Goal: Task Accomplishment & Management: Use online tool/utility

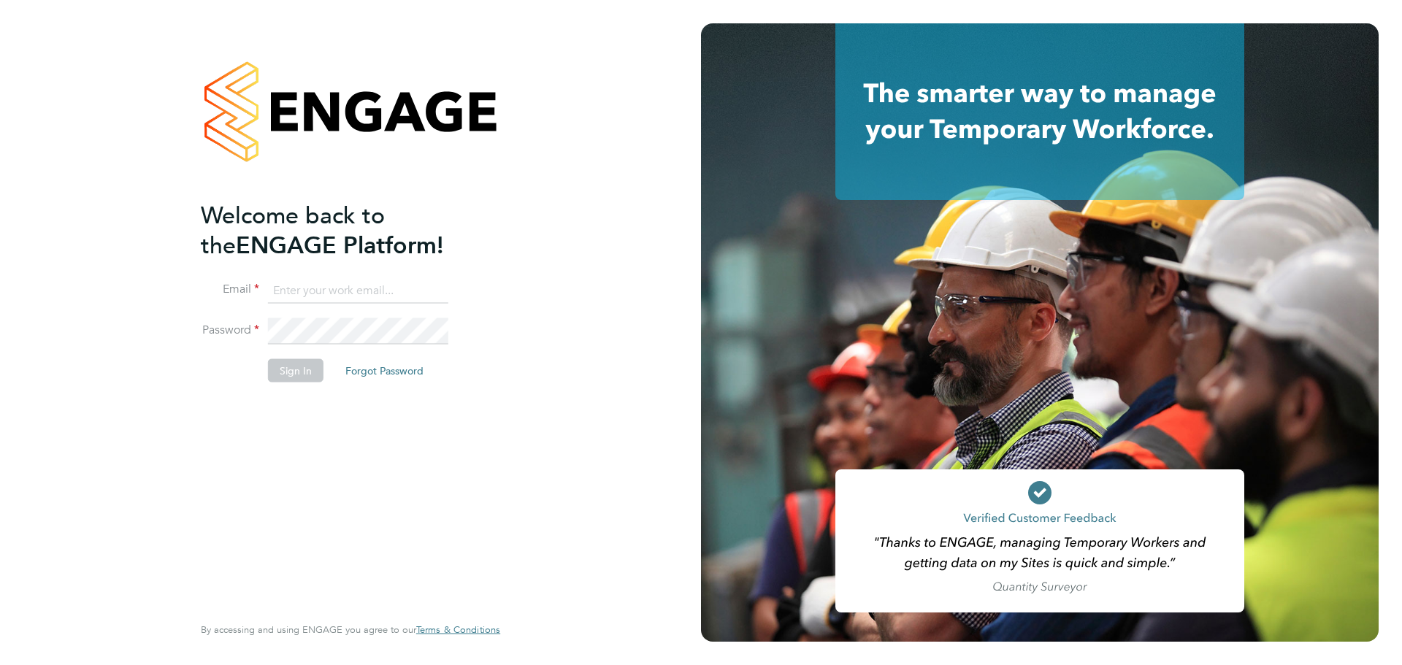
type input "[EMAIL_ADDRESS][DOMAIN_NAME]"
click at [307, 434] on div "Welcome back to the ENGAGE Platform! Email [EMAIL_ADDRESS][DOMAIN_NAME] Passwor…" at bounding box center [343, 405] width 285 height 411
click at [299, 345] on li "Password" at bounding box center [343, 338] width 285 height 41
click at [299, 358] on button "Sign In" at bounding box center [295, 369] width 55 height 23
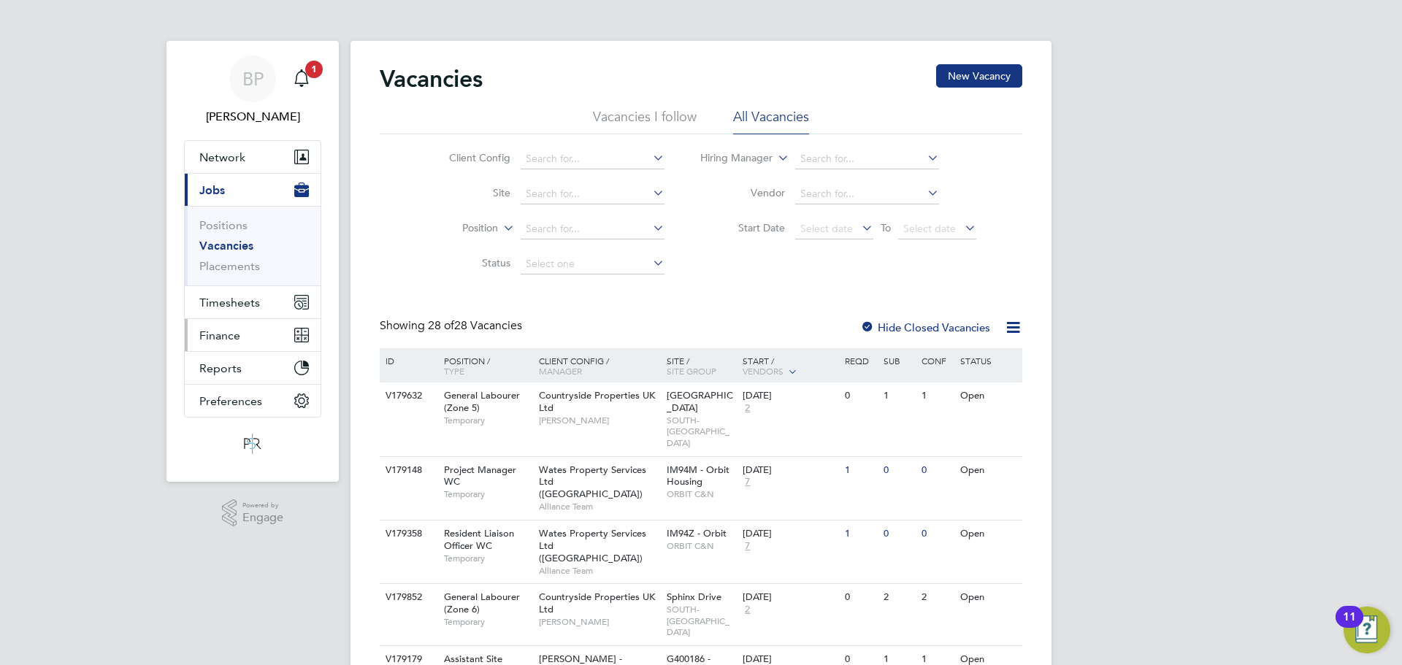
click at [242, 336] on button "Finance" at bounding box center [253, 335] width 136 height 32
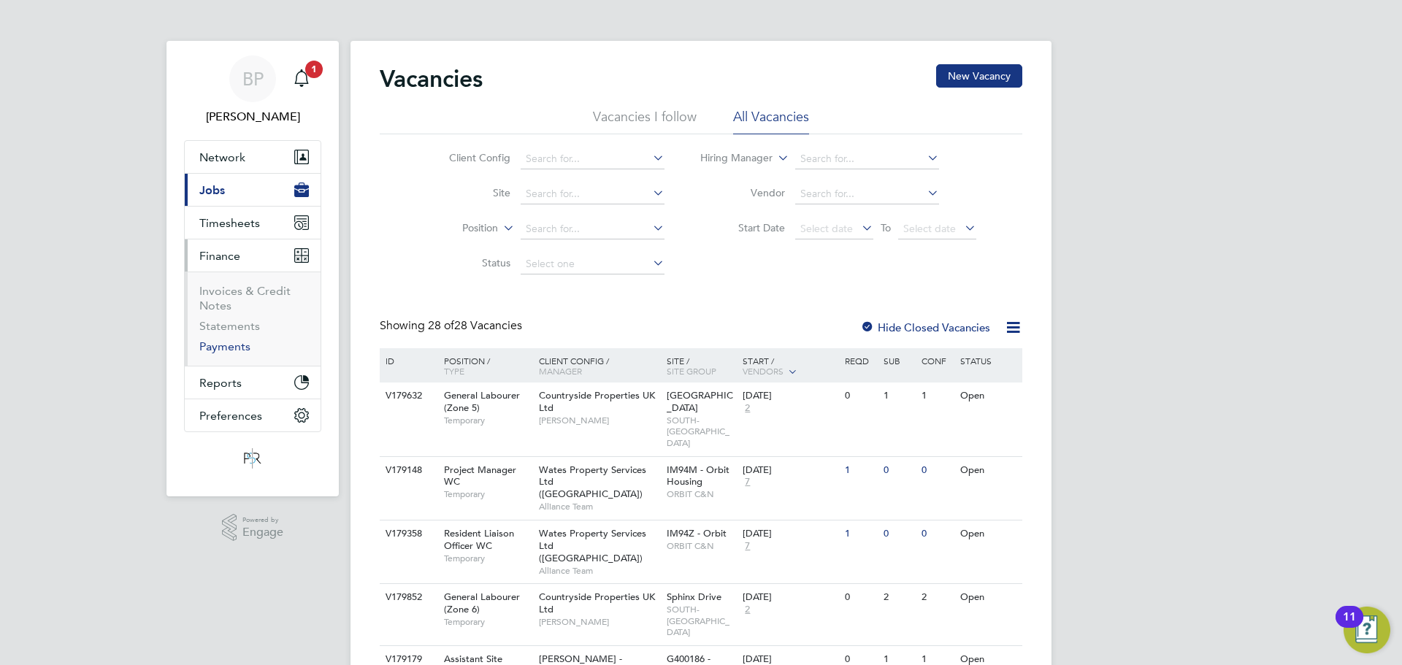
click at [236, 348] on link "Payments" at bounding box center [224, 346] width 51 height 14
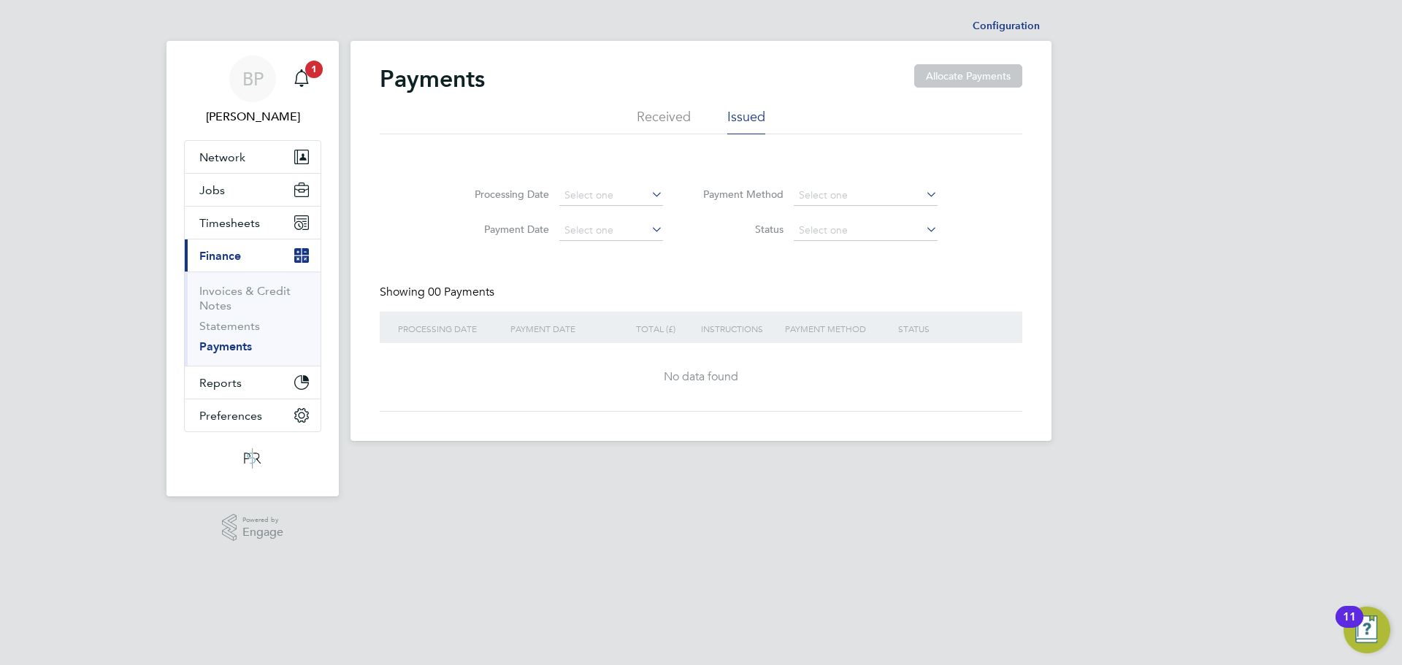
click at [679, 120] on li "Received" at bounding box center [664, 121] width 54 height 26
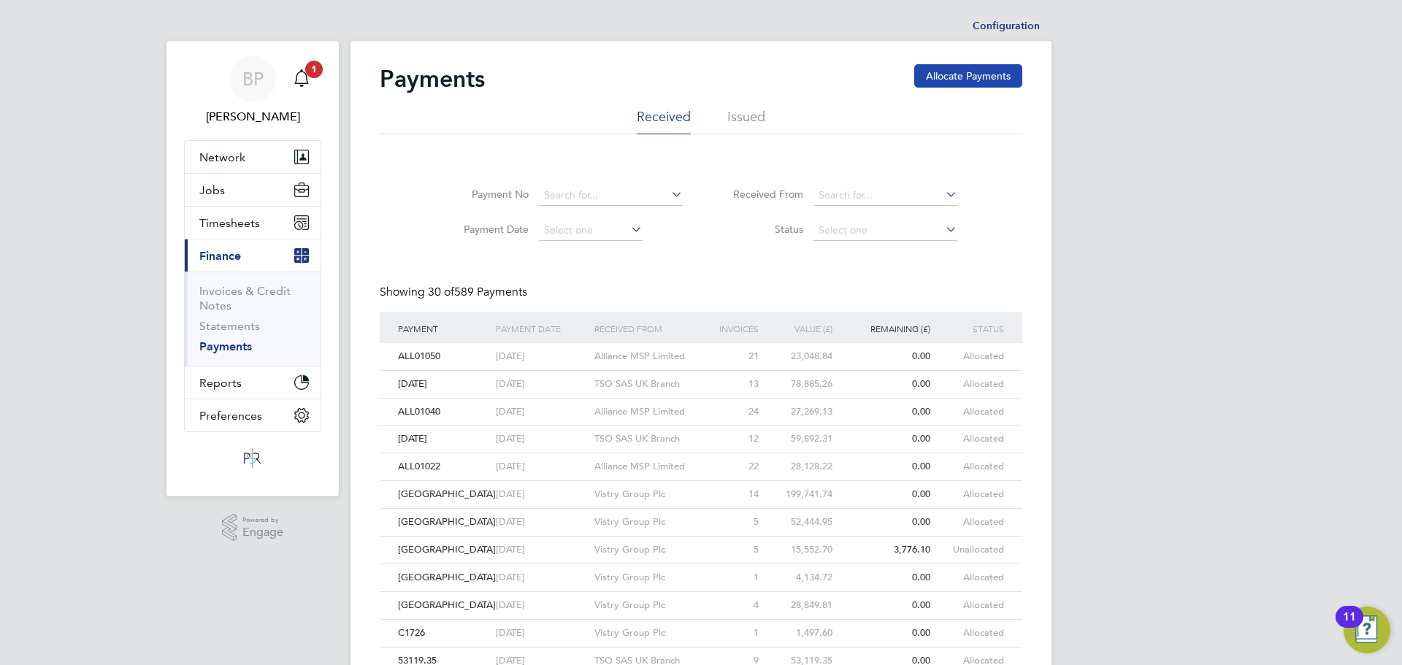
click at [954, 83] on button "Allocate Payments" at bounding box center [968, 75] width 108 height 23
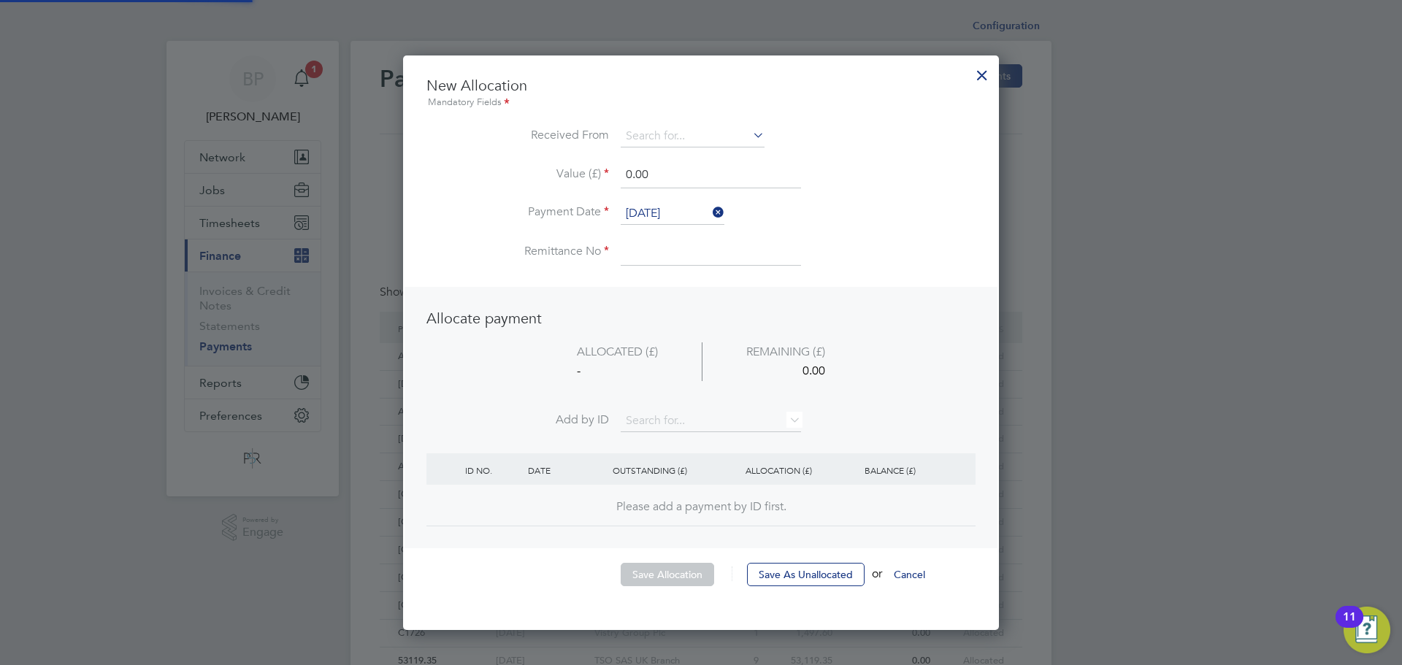
scroll to position [576, 596]
click at [645, 137] on input at bounding box center [693, 137] width 144 height 22
type input "VISTRY"
drag, startPoint x: 682, startPoint y: 131, endPoint x: 597, endPoint y: 115, distance: 86.2
click at [597, 115] on ul "New Allocation Mandatory Fields Received From VISTRY Value (£) 0.00 Payment Dat…" at bounding box center [700, 178] width 549 height 204
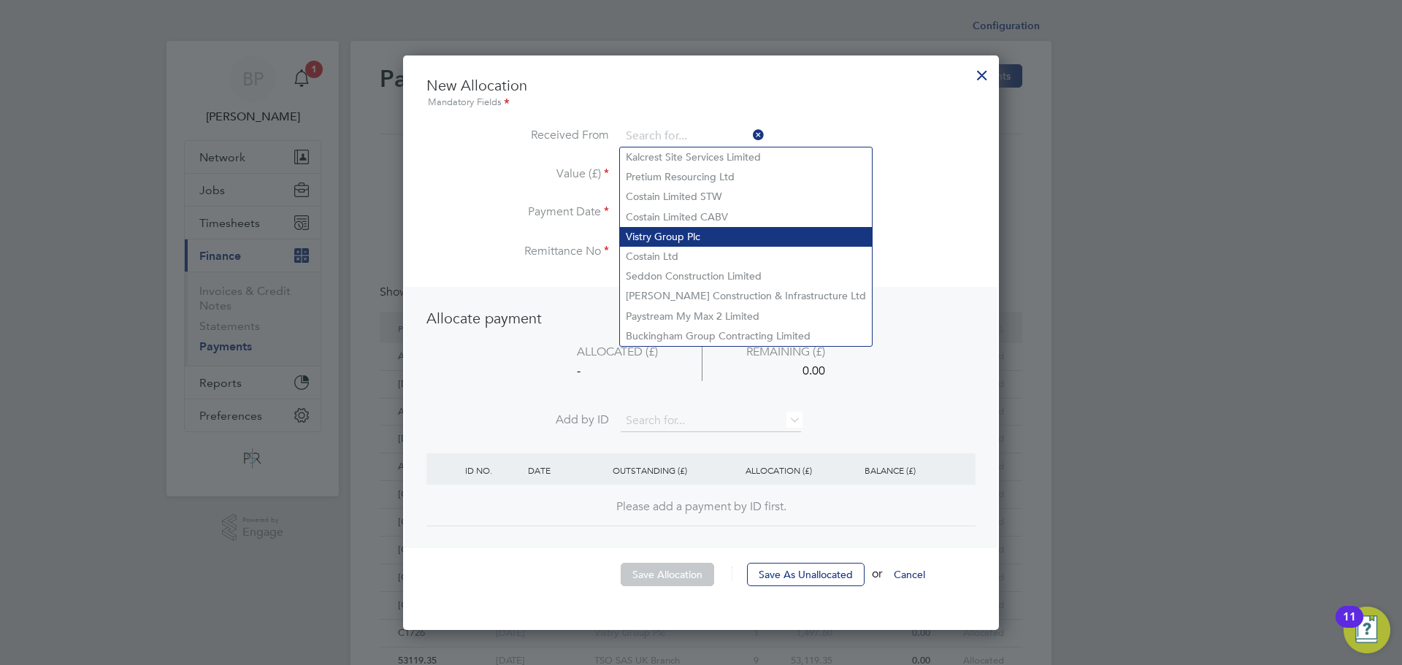
click at [664, 229] on li "Vistry Group Plc" at bounding box center [746, 237] width 252 height 20
type input "Vistry Group Plc"
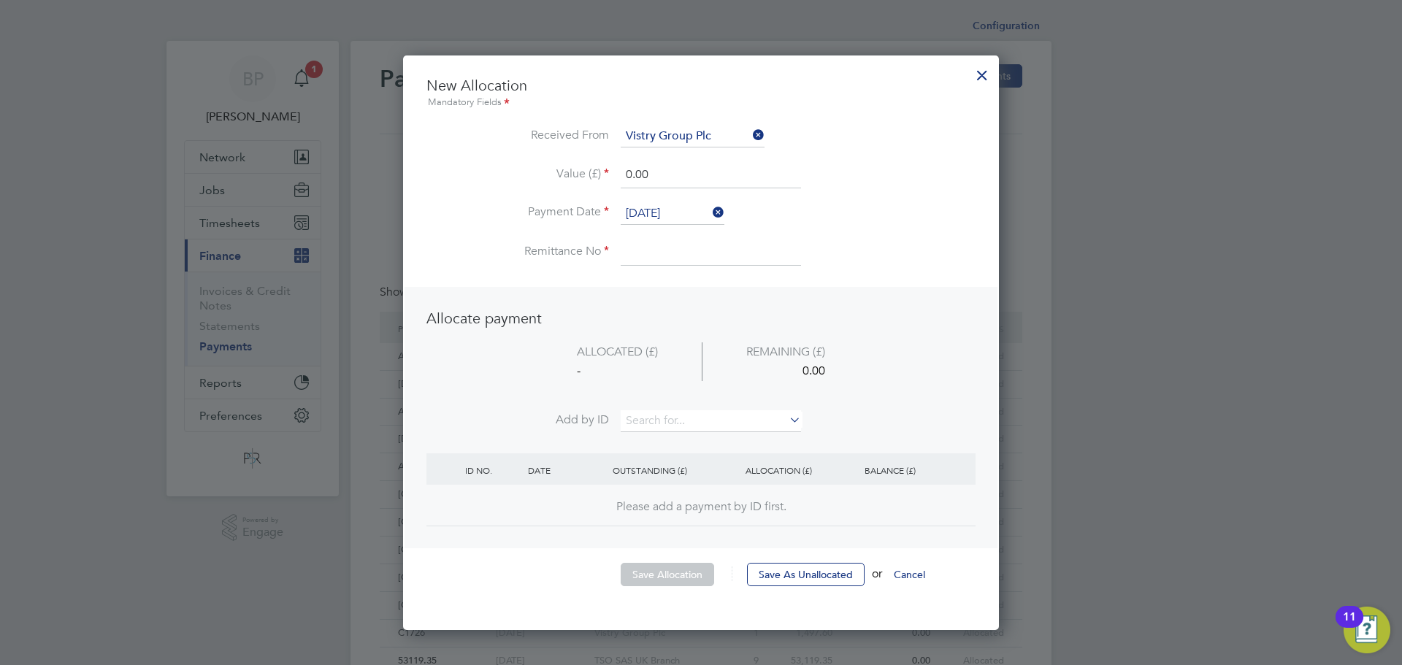
click at [687, 256] on input at bounding box center [711, 252] width 180 height 26
type input "C1033"
drag, startPoint x: 657, startPoint y: 181, endPoint x: 591, endPoint y: 170, distance: 66.6
click at [592, 171] on li "Value (£) 0.00" at bounding box center [700, 182] width 549 height 41
type input "8933.54"
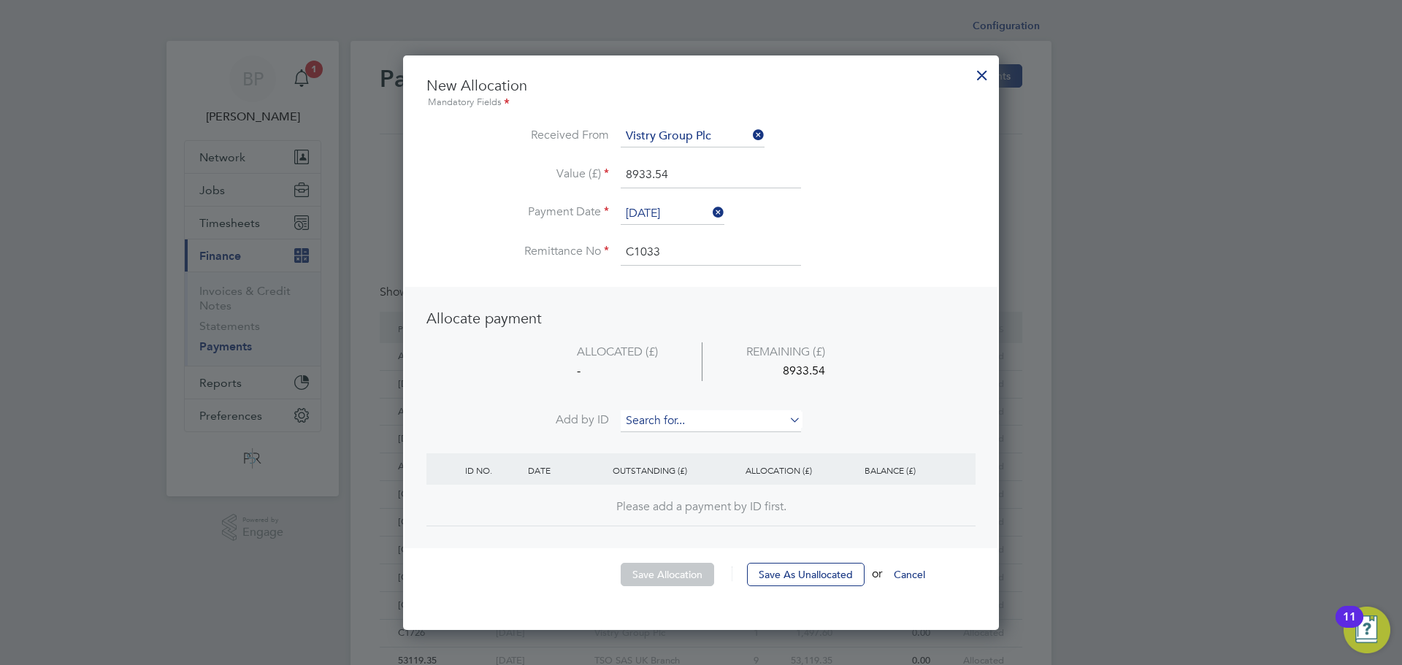
click at [651, 421] on input at bounding box center [711, 421] width 180 height 22
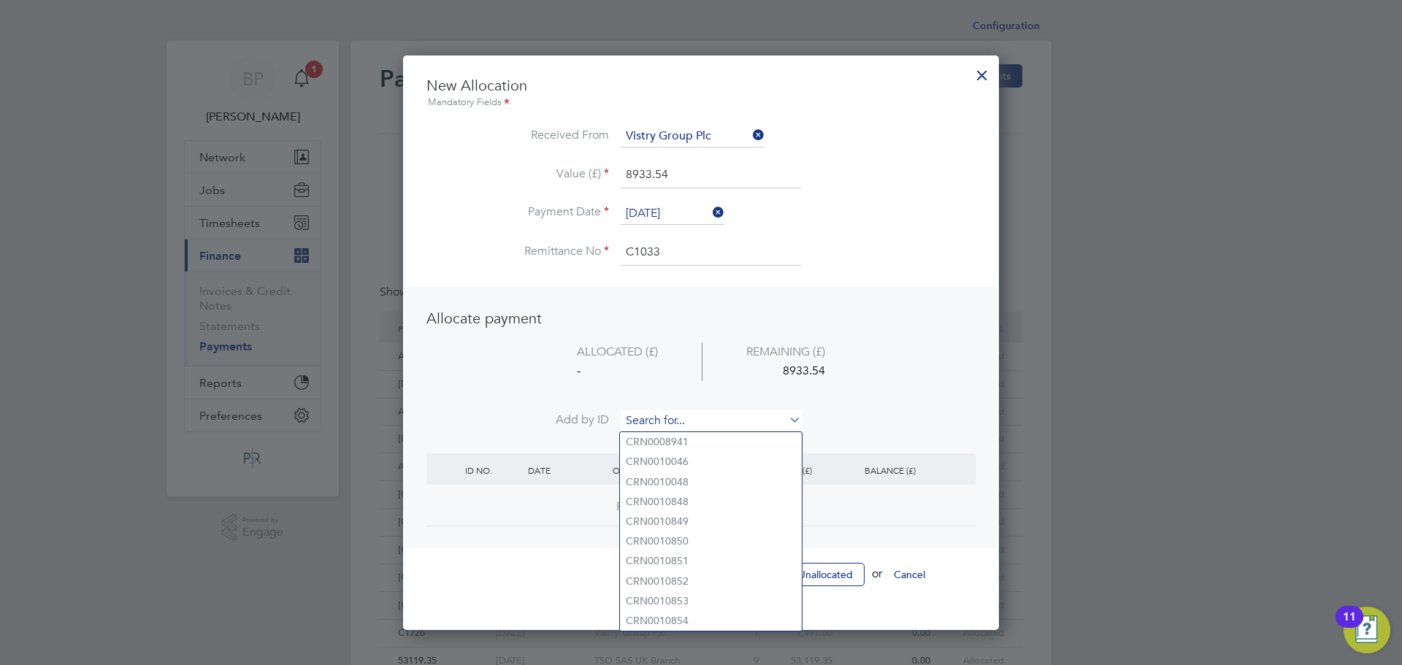
paste input "INV0010419"
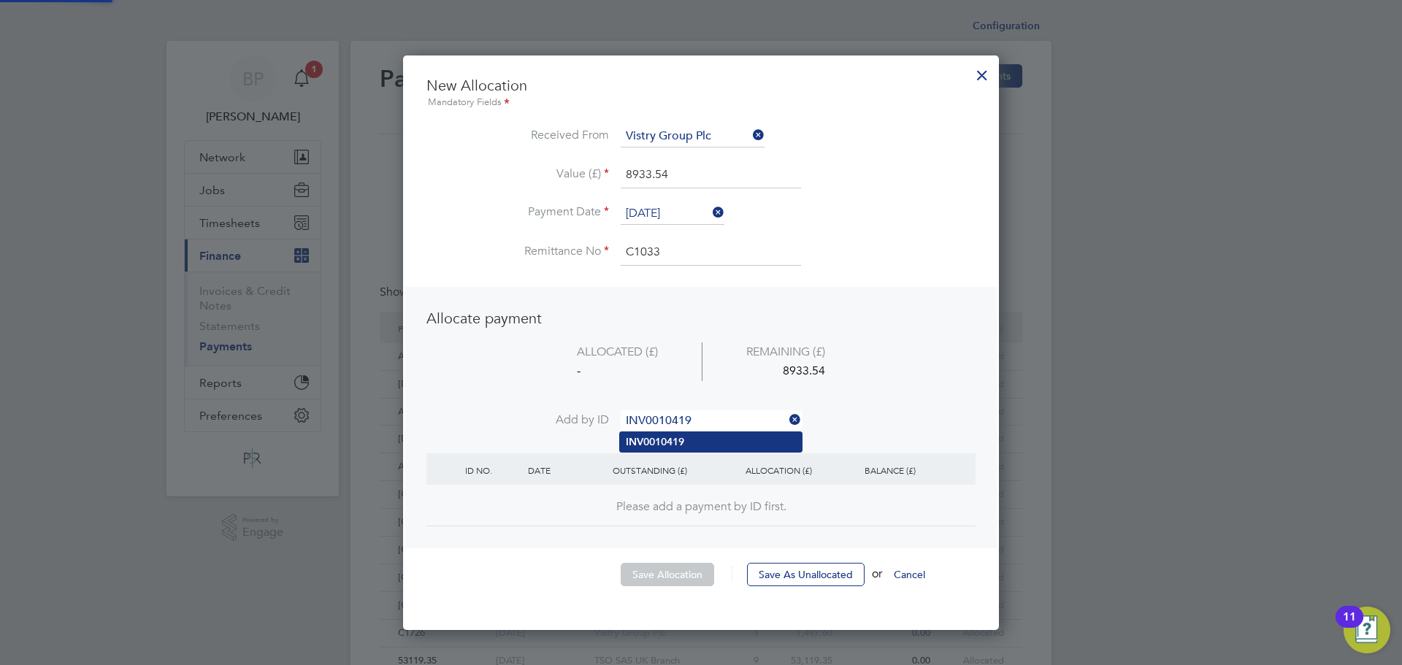
type input "INV0010419"
click at [713, 437] on li "INV0010419" at bounding box center [711, 442] width 182 height 20
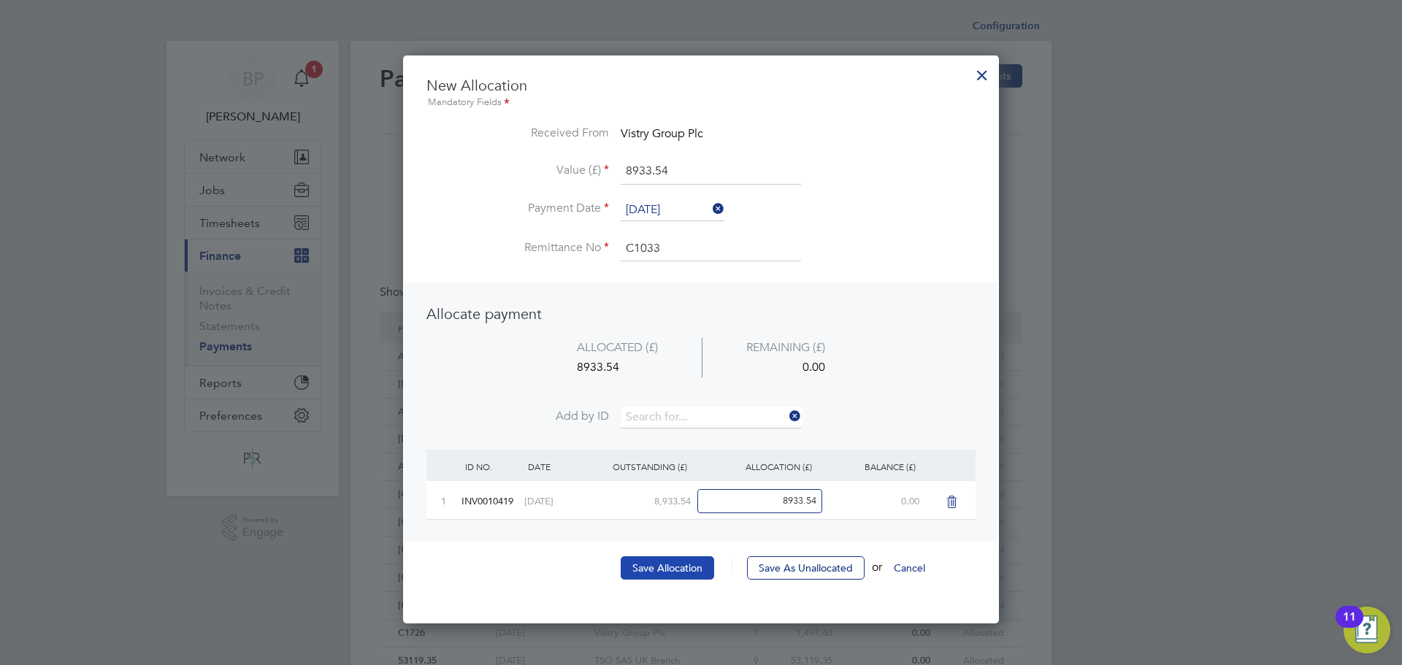
click at [669, 567] on button "Save Allocation" at bounding box center [667, 567] width 93 height 23
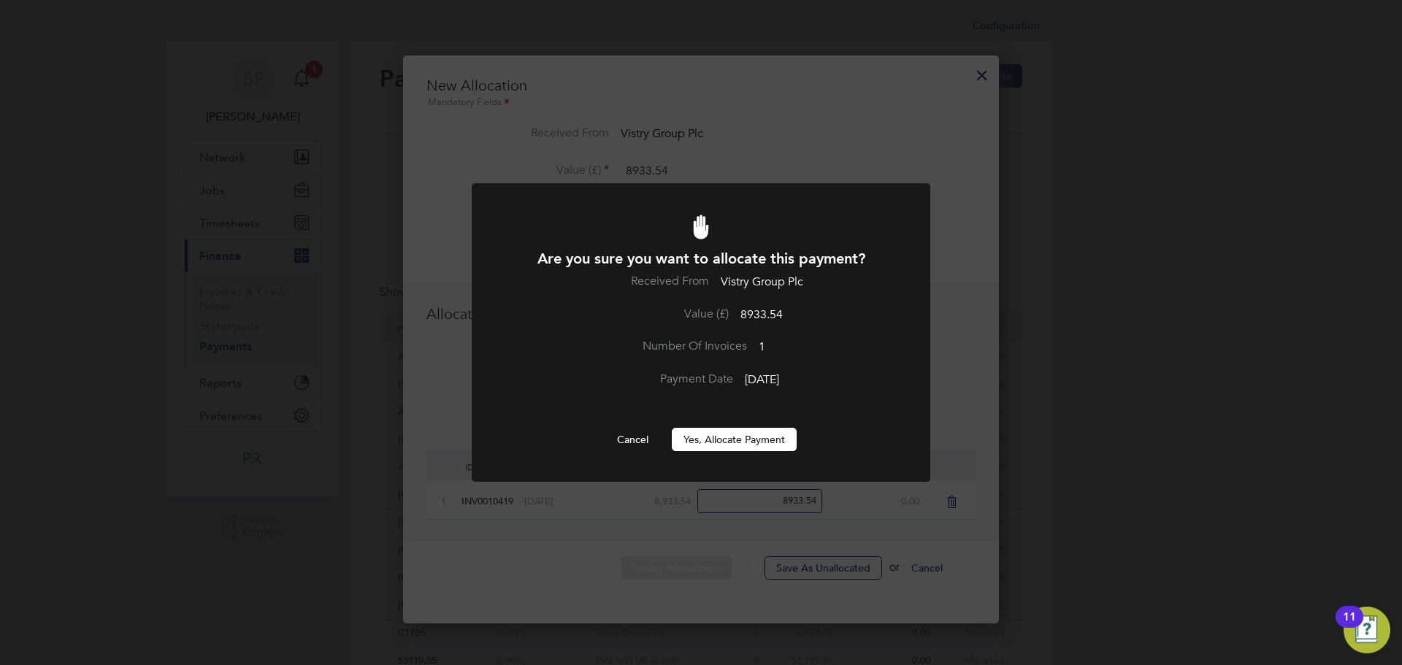
click at [707, 443] on button "Yes, Allocate Payment" at bounding box center [734, 439] width 125 height 23
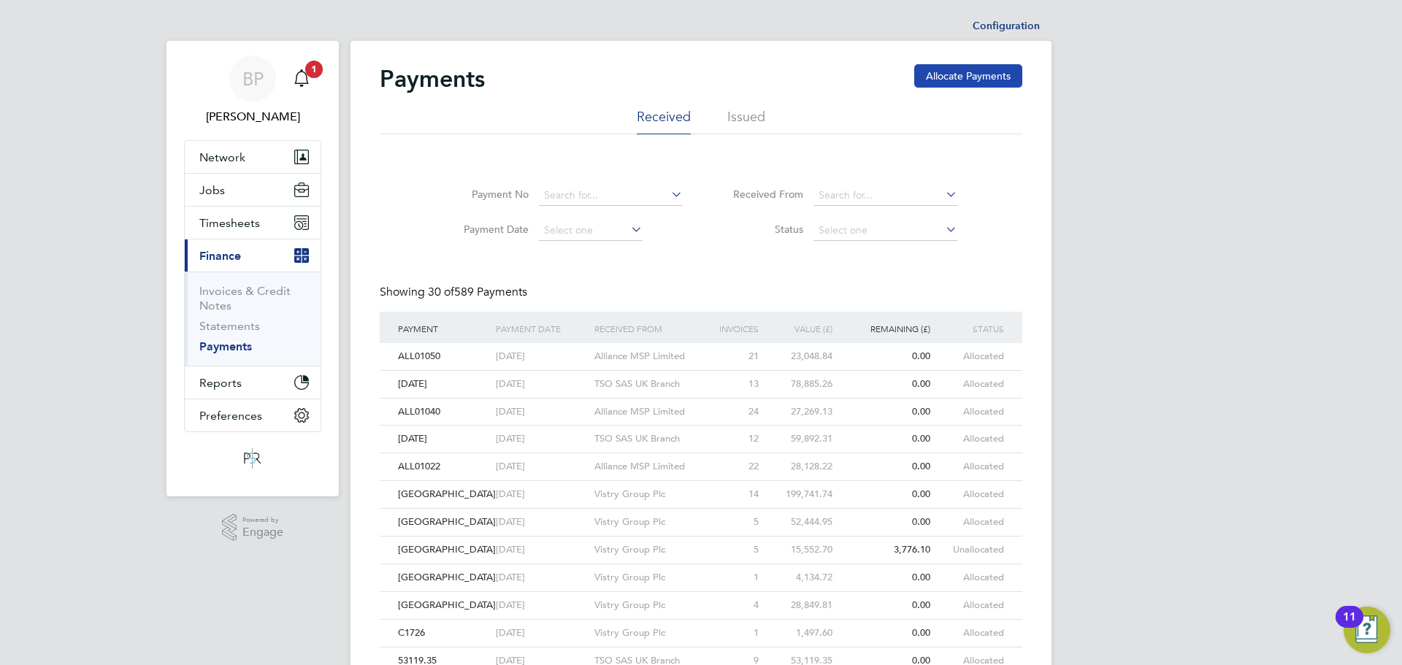
click at [952, 74] on button "Allocate Payments" at bounding box center [968, 75] width 108 height 23
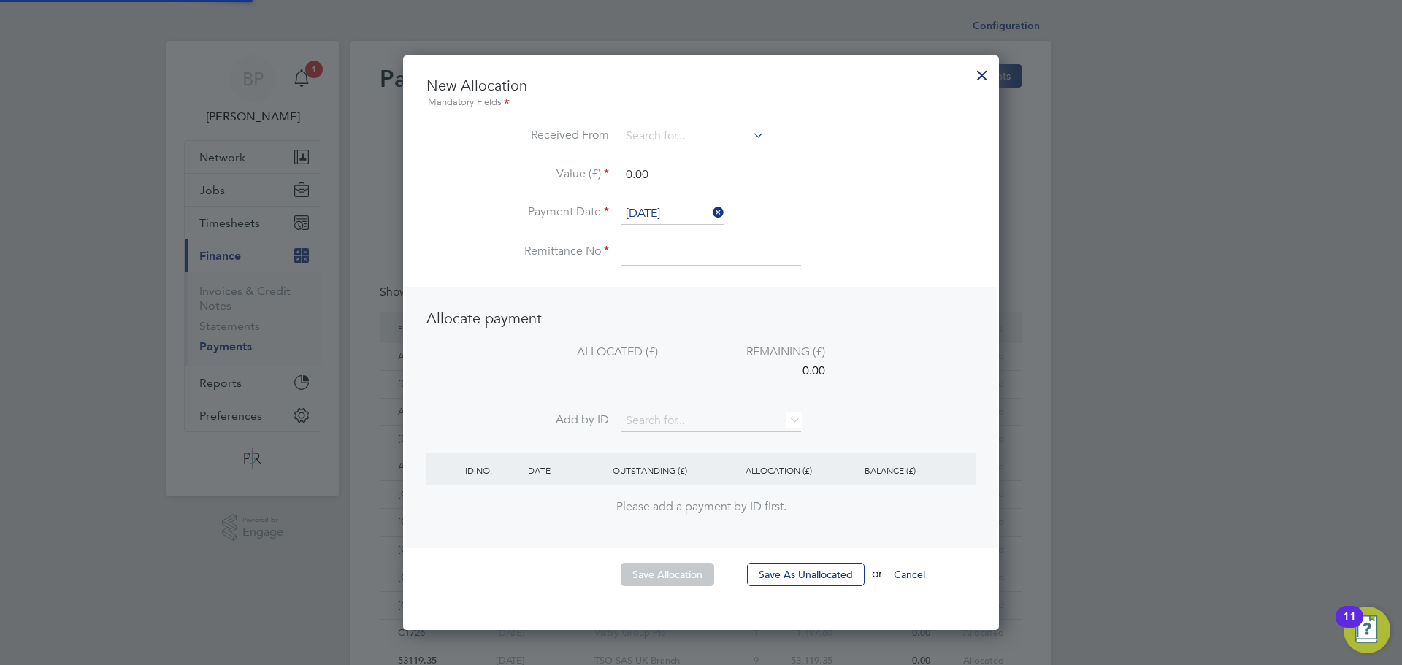
scroll to position [576, 596]
click at [661, 174] on input "0.00" at bounding box center [711, 175] width 180 height 26
drag, startPoint x: 661, startPoint y: 174, endPoint x: 602, endPoint y: 177, distance: 59.2
click at [602, 177] on li "Value (£) 0.00" at bounding box center [700, 182] width 549 height 41
type input "430.36"
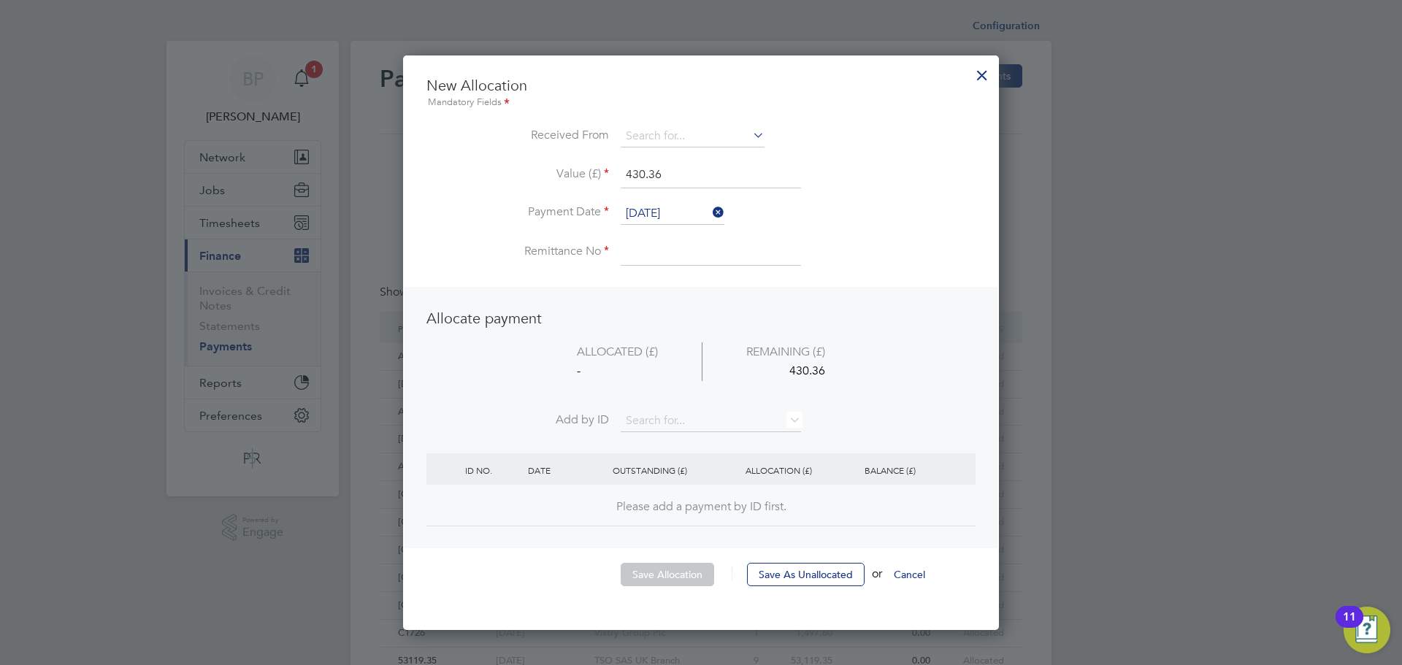
click at [629, 258] on input at bounding box center [711, 252] width 180 height 26
type input "C1033"
click at [679, 131] on input at bounding box center [693, 137] width 144 height 22
click at [683, 241] on li "Vistry Group Plc" at bounding box center [746, 237] width 252 height 20
type input "Vistry Group Plc"
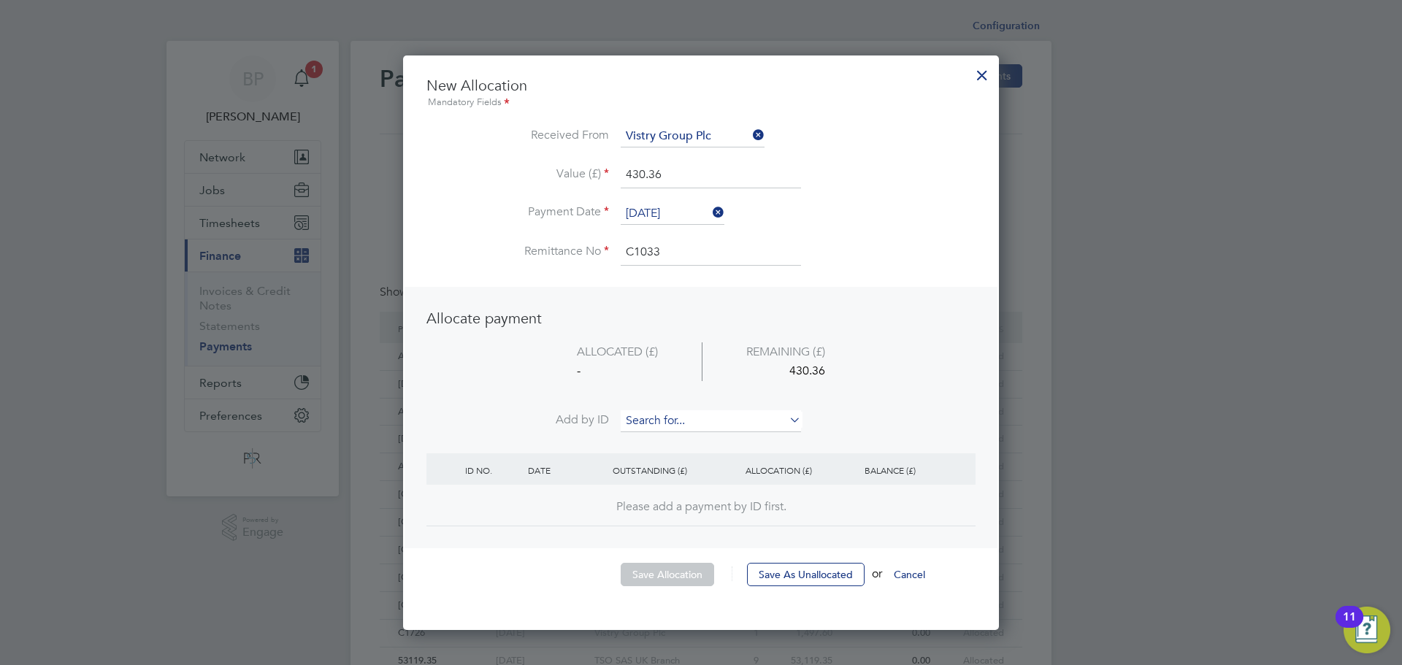
click at [677, 420] on input at bounding box center [711, 421] width 180 height 22
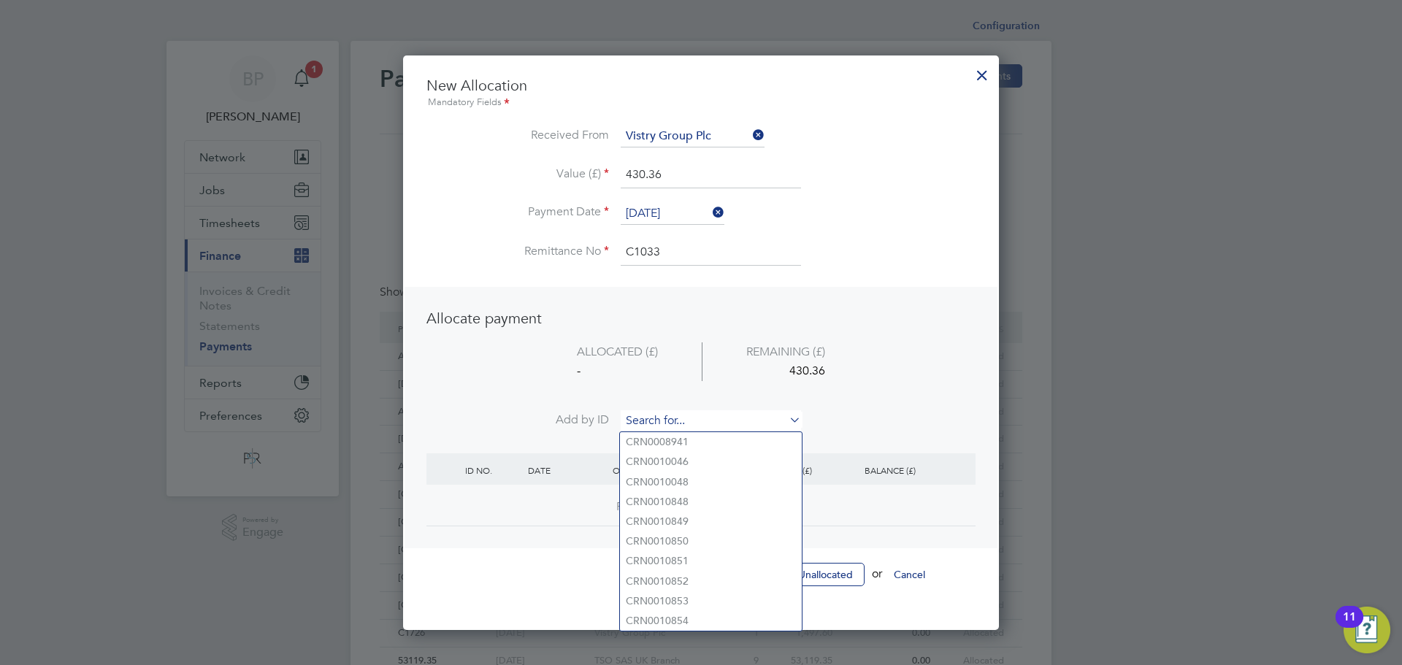
paste input "INV0010757"
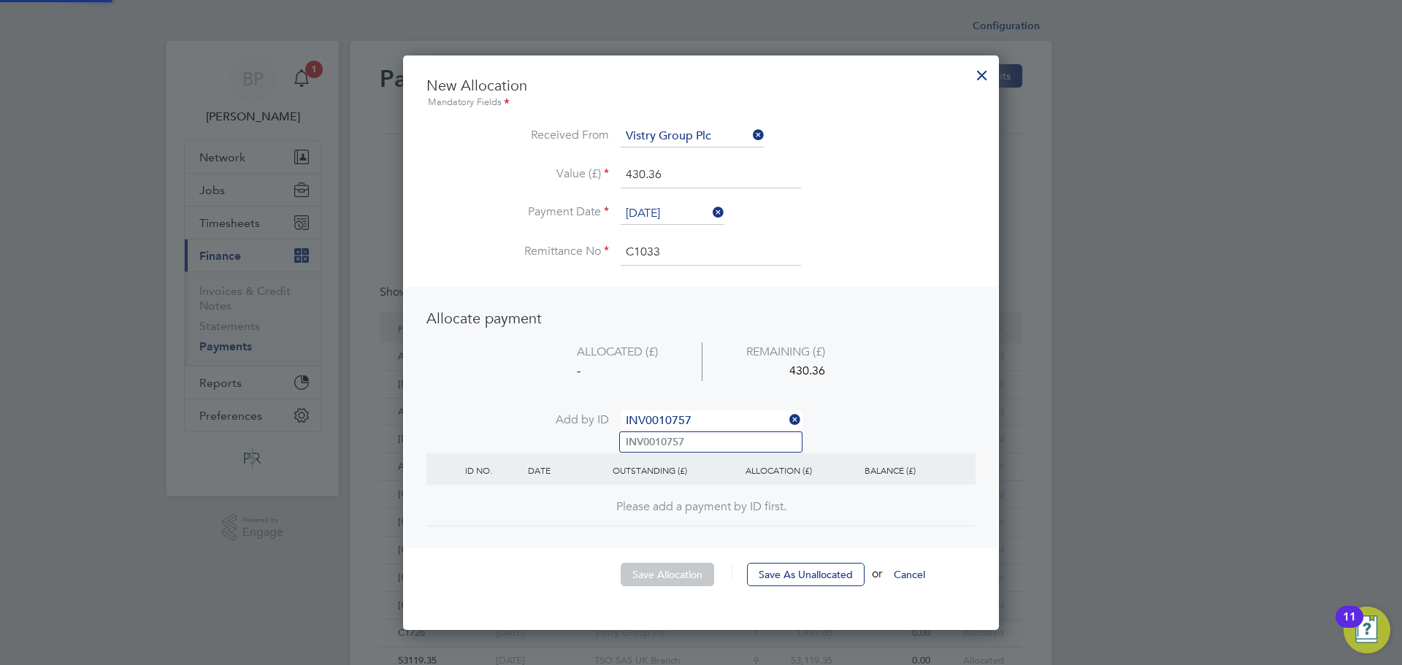
type input "INV0010757"
click at [722, 441] on li "INV0010757" at bounding box center [711, 442] width 182 height 20
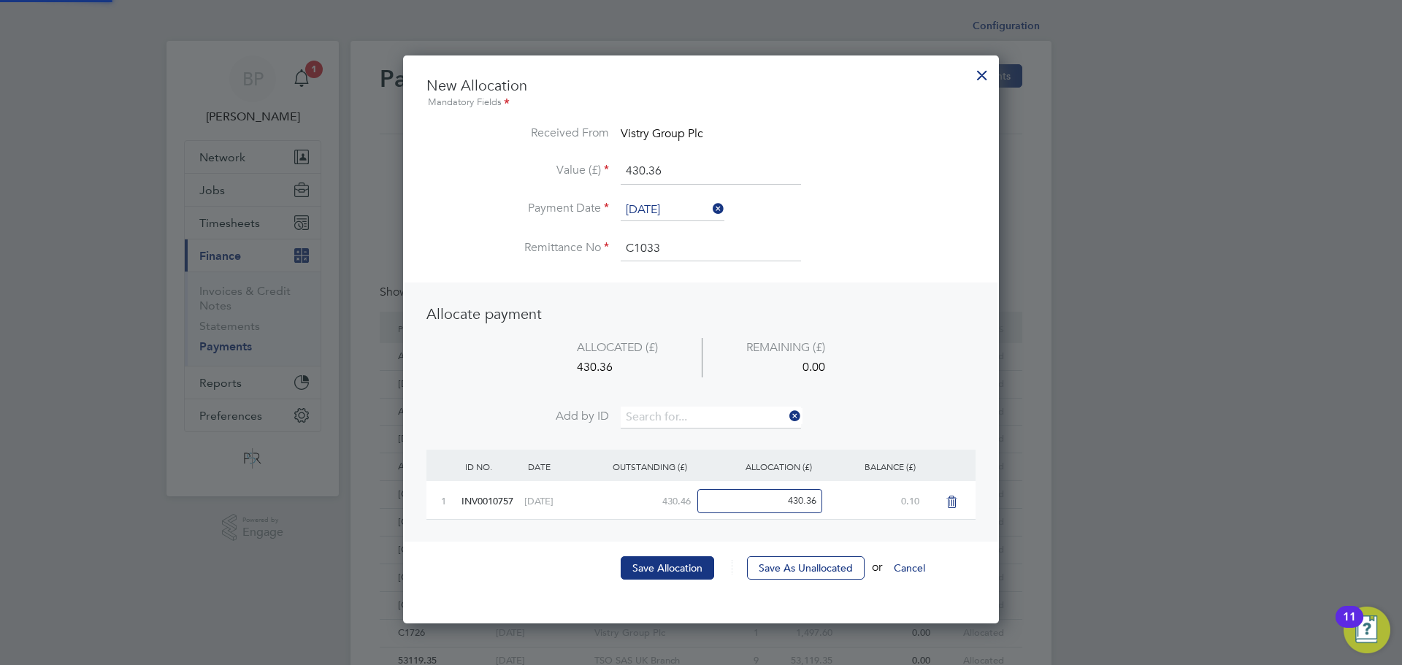
scroll to position [569, 596]
click at [655, 568] on button "Save Allocation" at bounding box center [667, 567] width 93 height 23
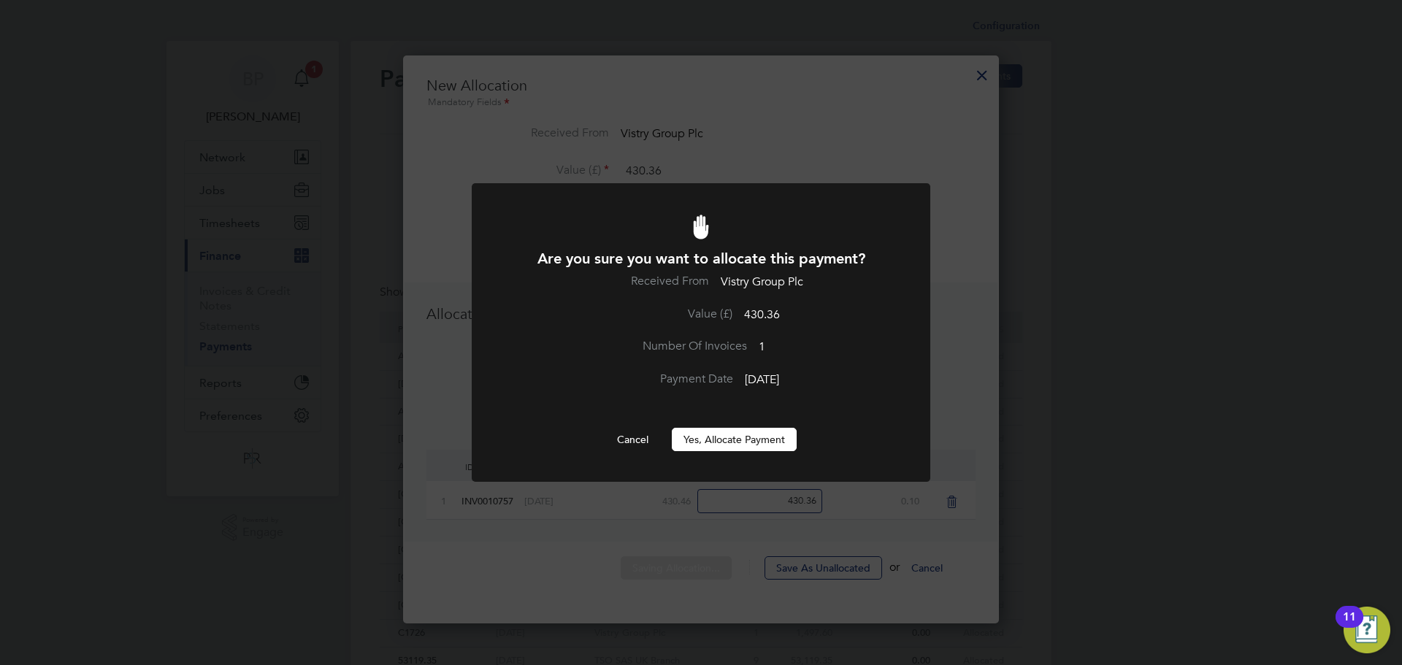
click at [718, 446] on button "Yes, Allocate Payment" at bounding box center [734, 439] width 125 height 23
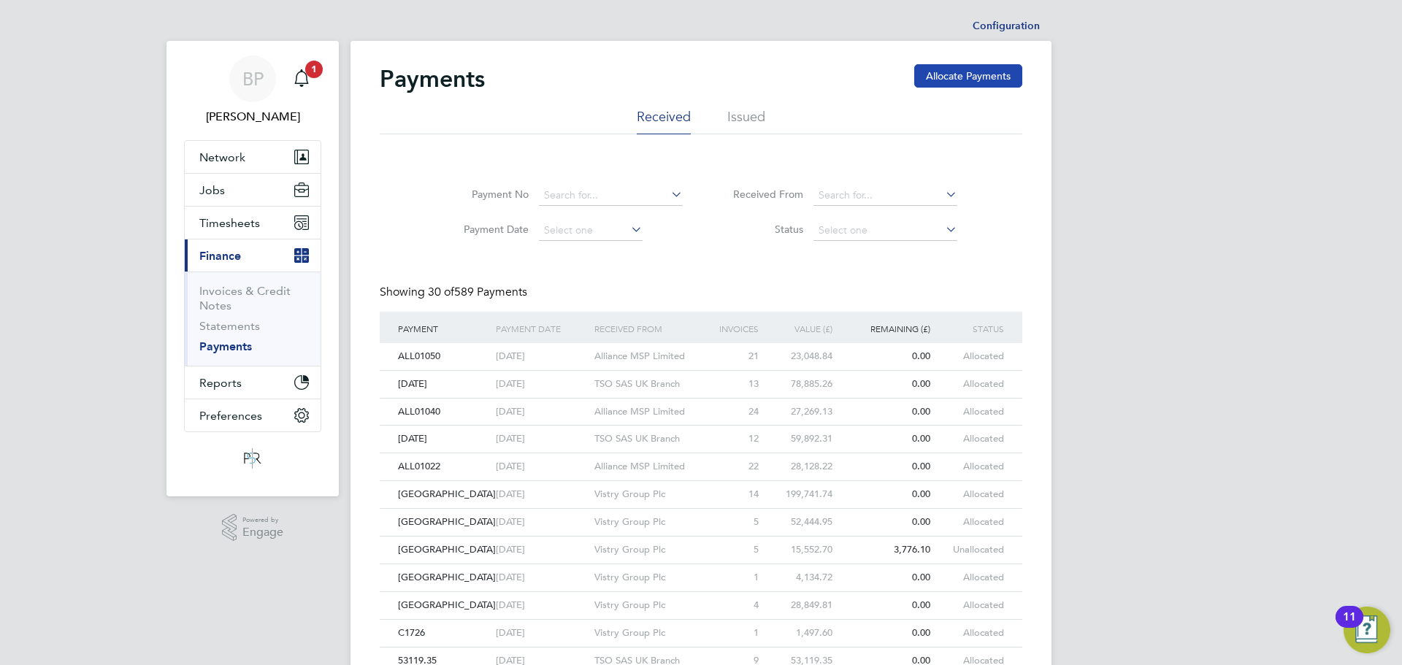
click at [935, 80] on button "Allocate Payments" at bounding box center [968, 75] width 108 height 23
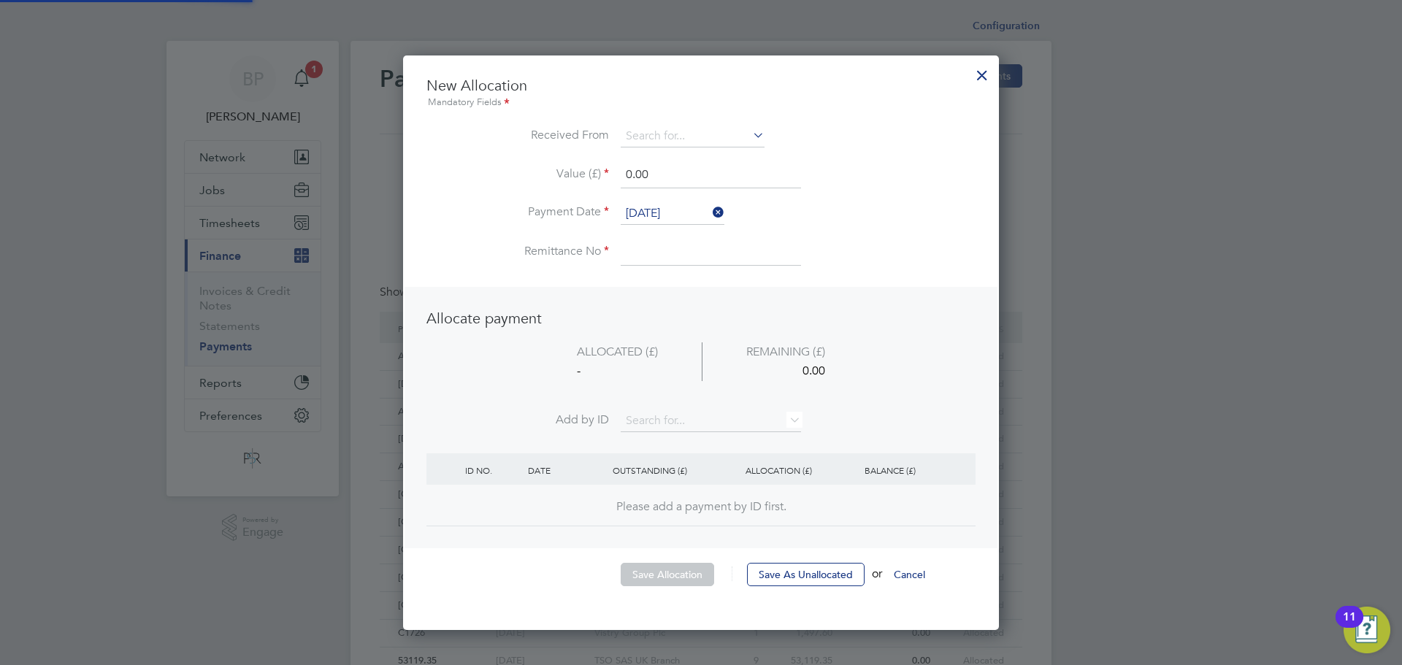
scroll to position [576, 596]
click at [575, 150] on li "Received From" at bounding box center [700, 144] width 549 height 37
click at [640, 139] on input at bounding box center [693, 137] width 144 height 22
type input "15987.61"
click at [664, 169] on input "0.00" at bounding box center [711, 175] width 180 height 26
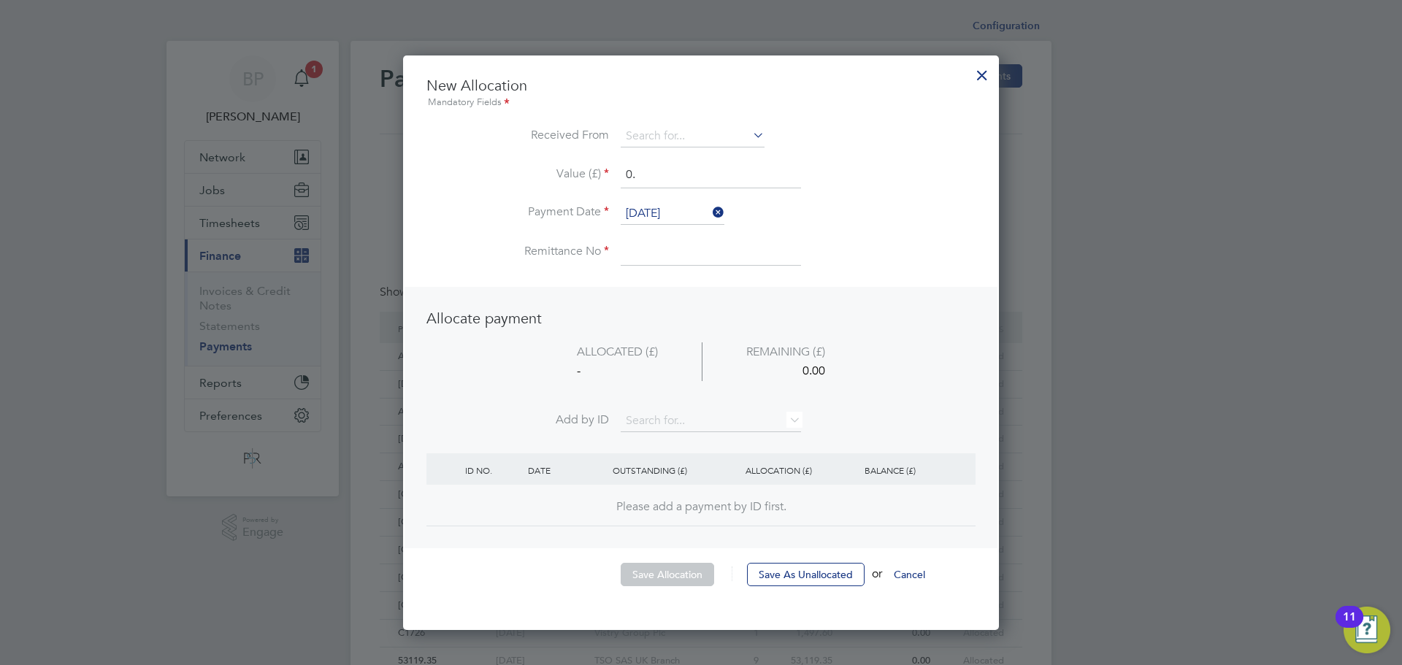
type input "0"
click at [666, 172] on input "15987.51" at bounding box center [711, 175] width 180 height 26
type input "15987.61"
click at [653, 249] on input at bounding box center [711, 252] width 180 height 26
type input "C1167"
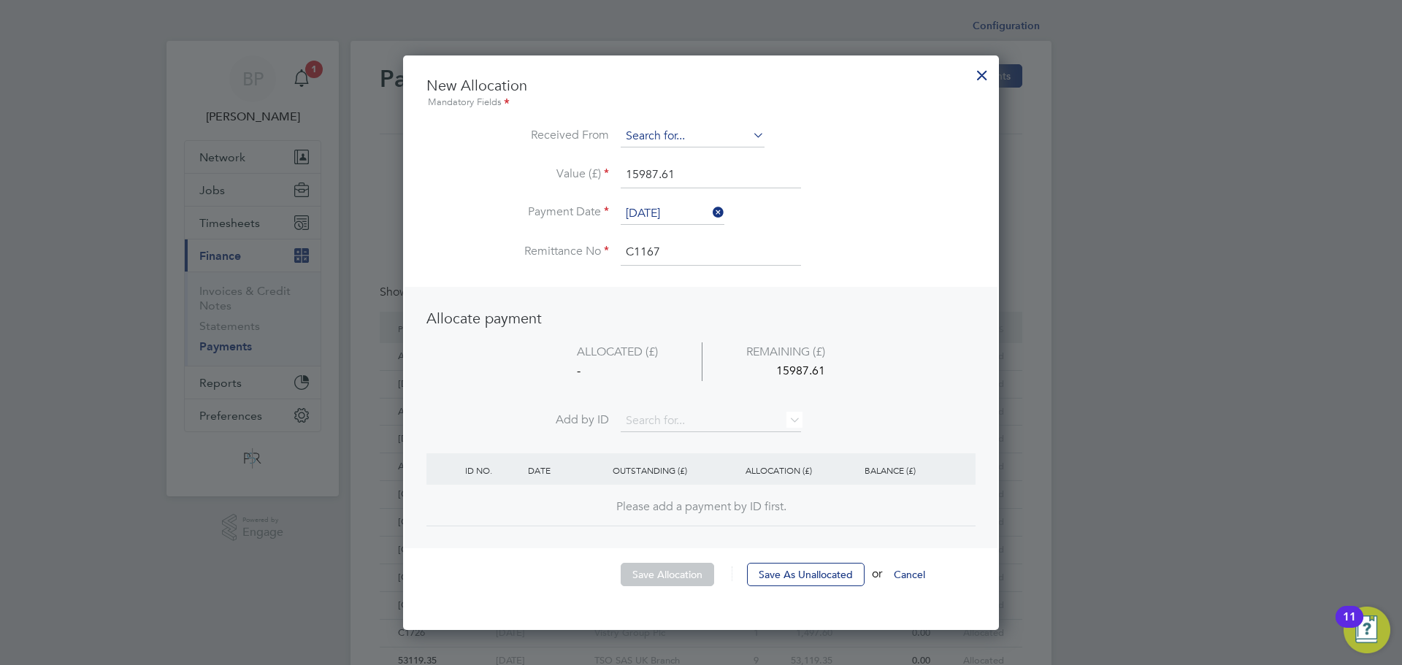
click at [731, 134] on input at bounding box center [693, 137] width 144 height 22
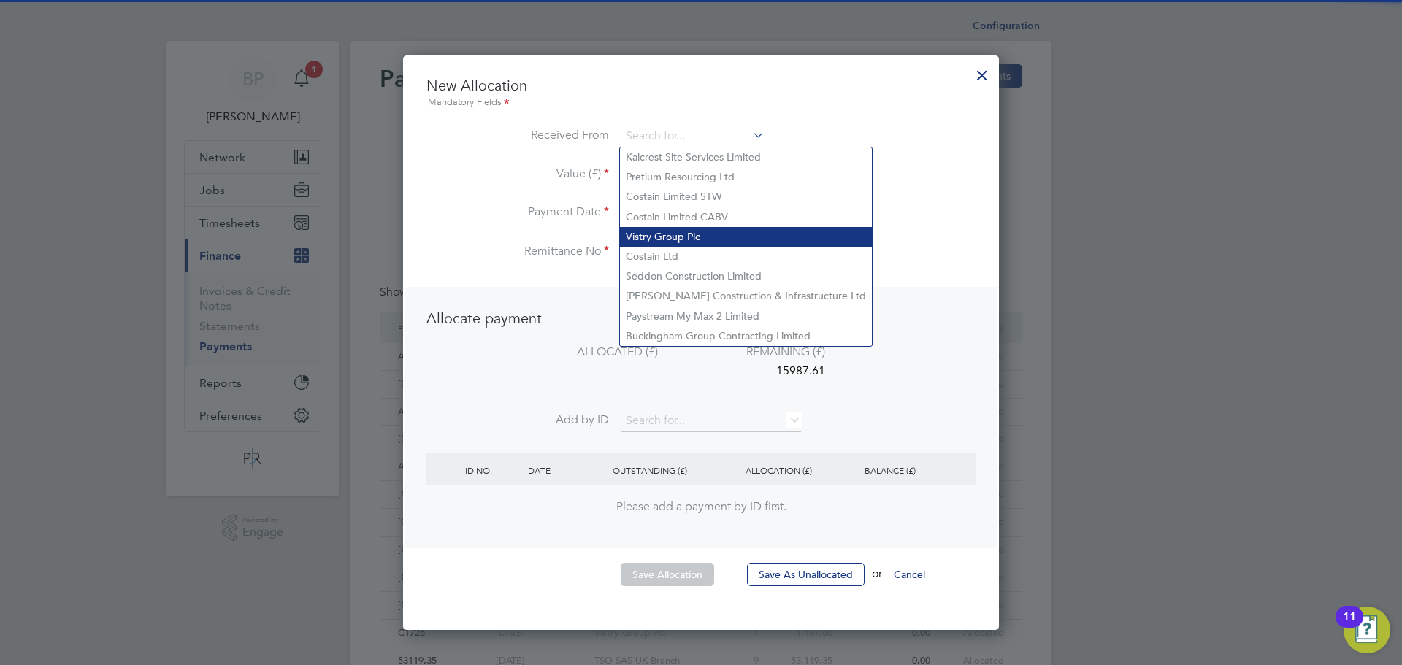
click at [673, 241] on li "Vistry Group Plc" at bounding box center [746, 237] width 252 height 20
type input "Vistry Group Plc"
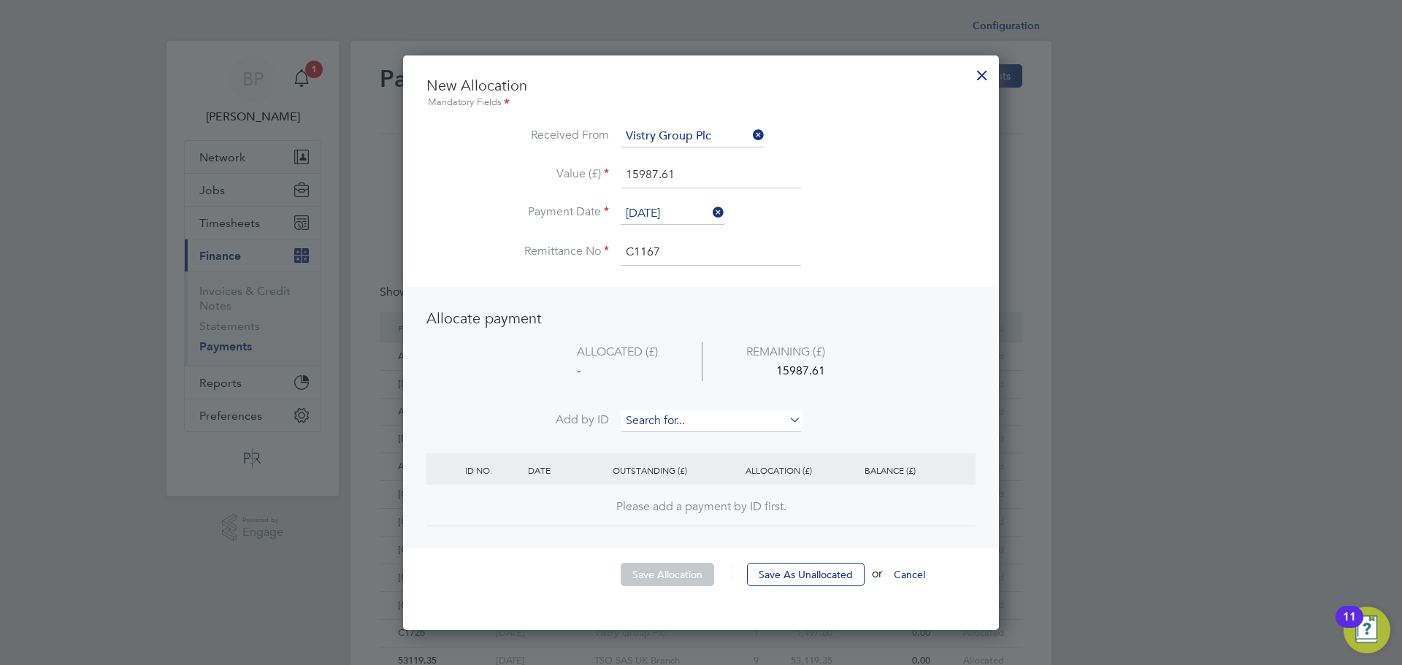
click at [648, 428] on input at bounding box center [711, 421] width 180 height 22
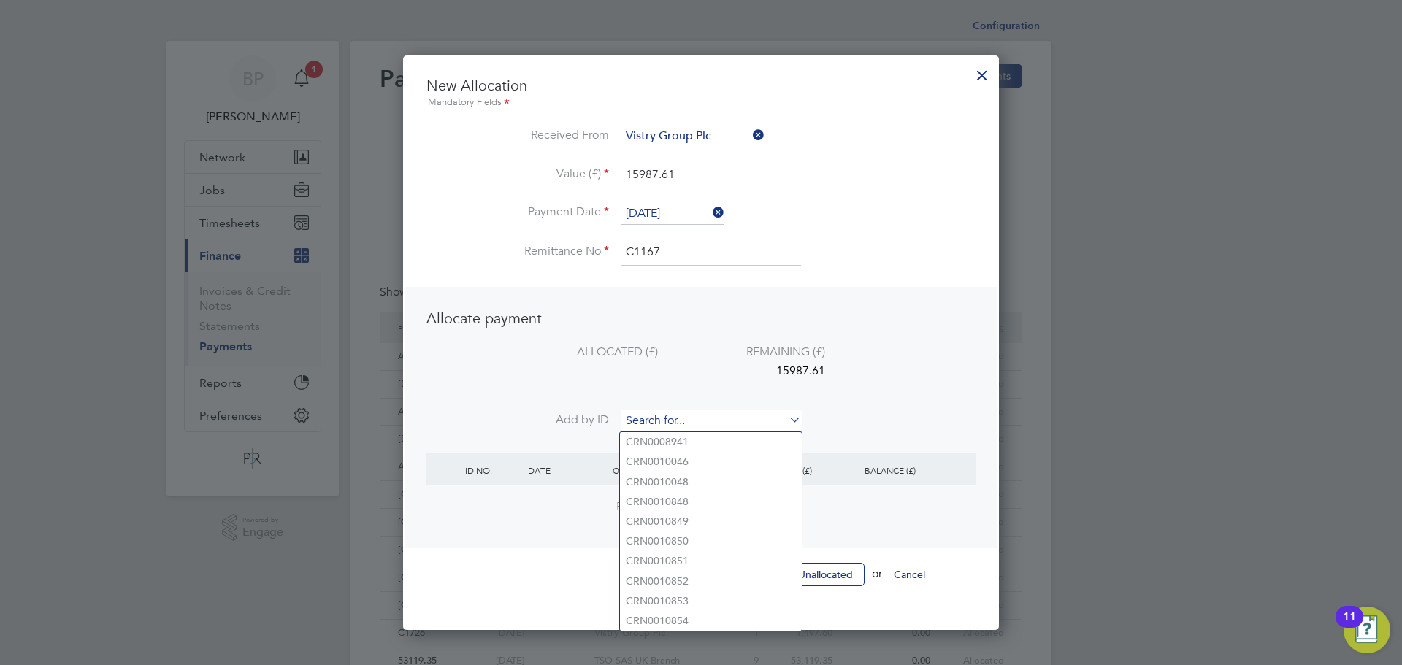
paste input "NV0010625"
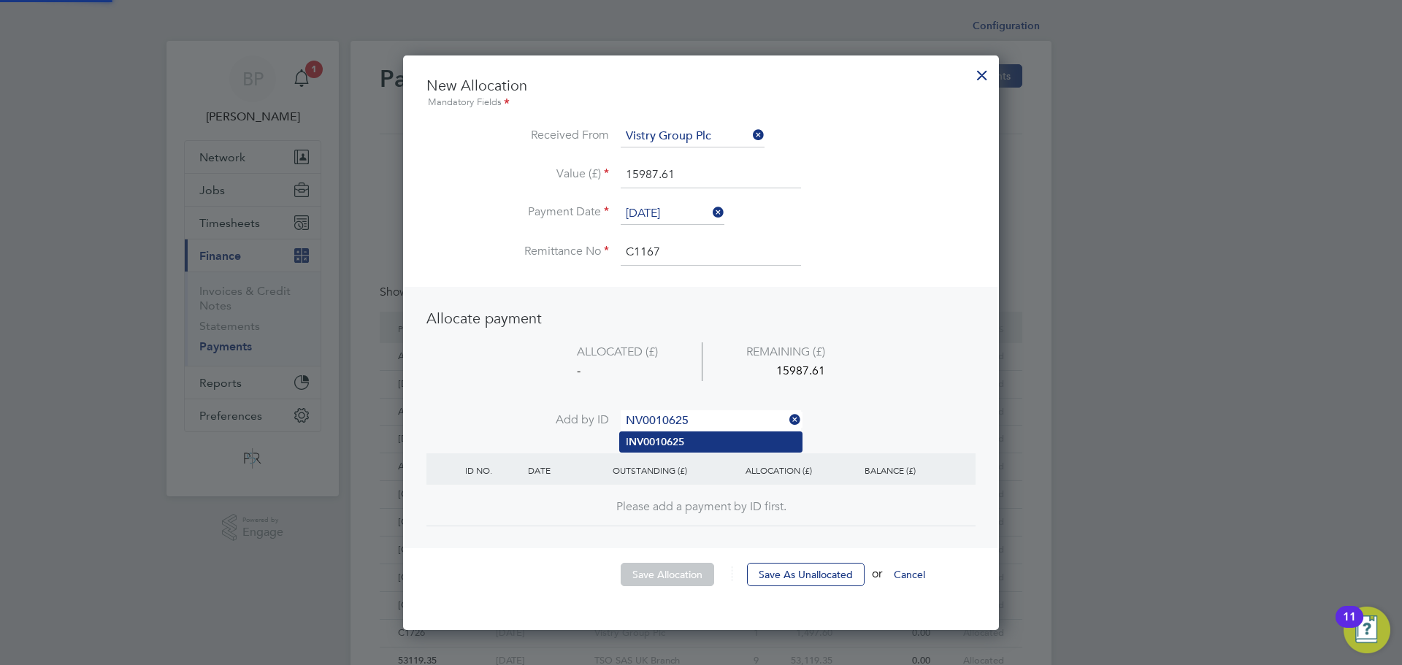
type input "NV0010625"
click at [657, 436] on b "NV0010625" at bounding box center [656, 442] width 55 height 12
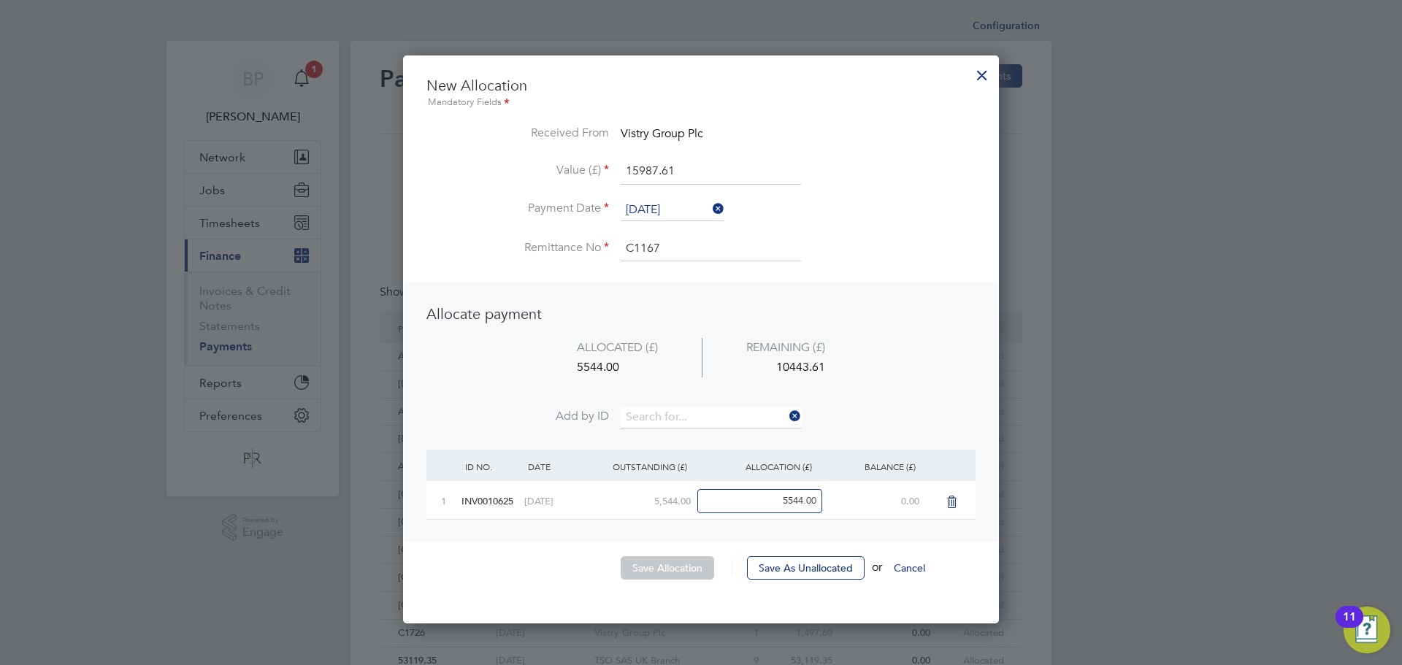
scroll to position [569, 596]
click at [667, 410] on input at bounding box center [711, 418] width 180 height 22
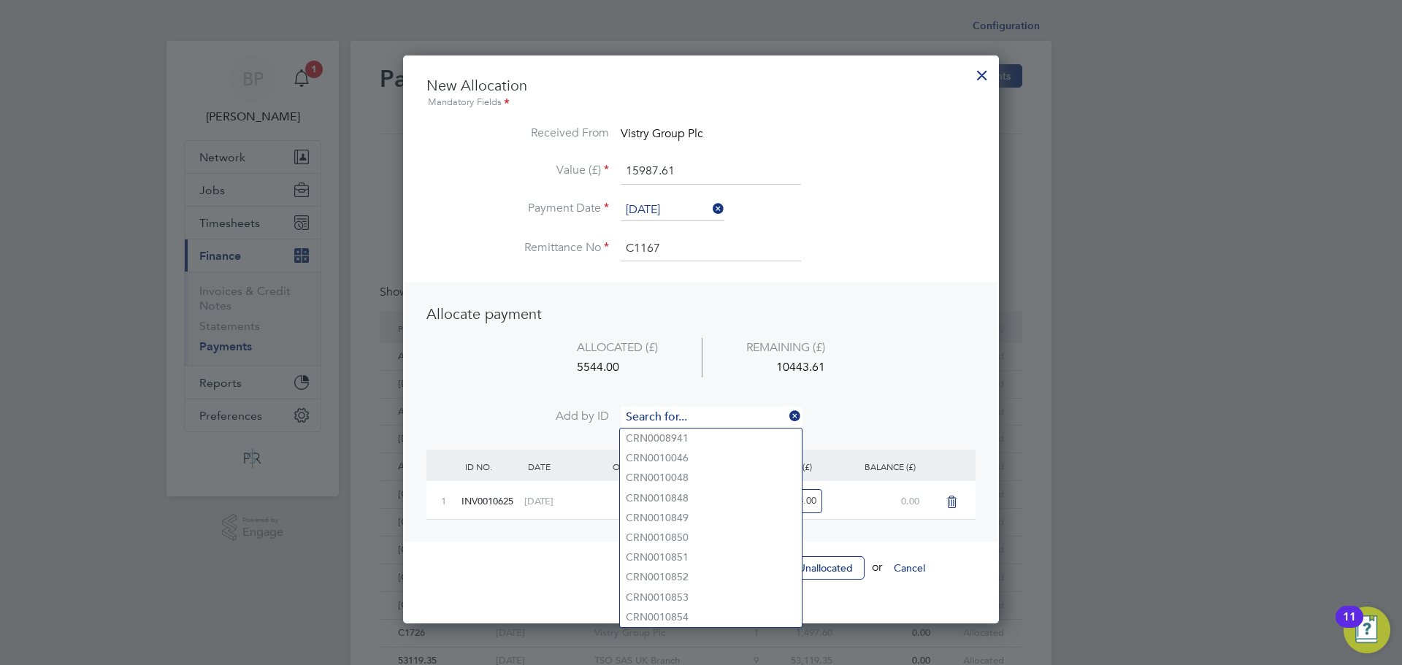
paste input "INV0010619"
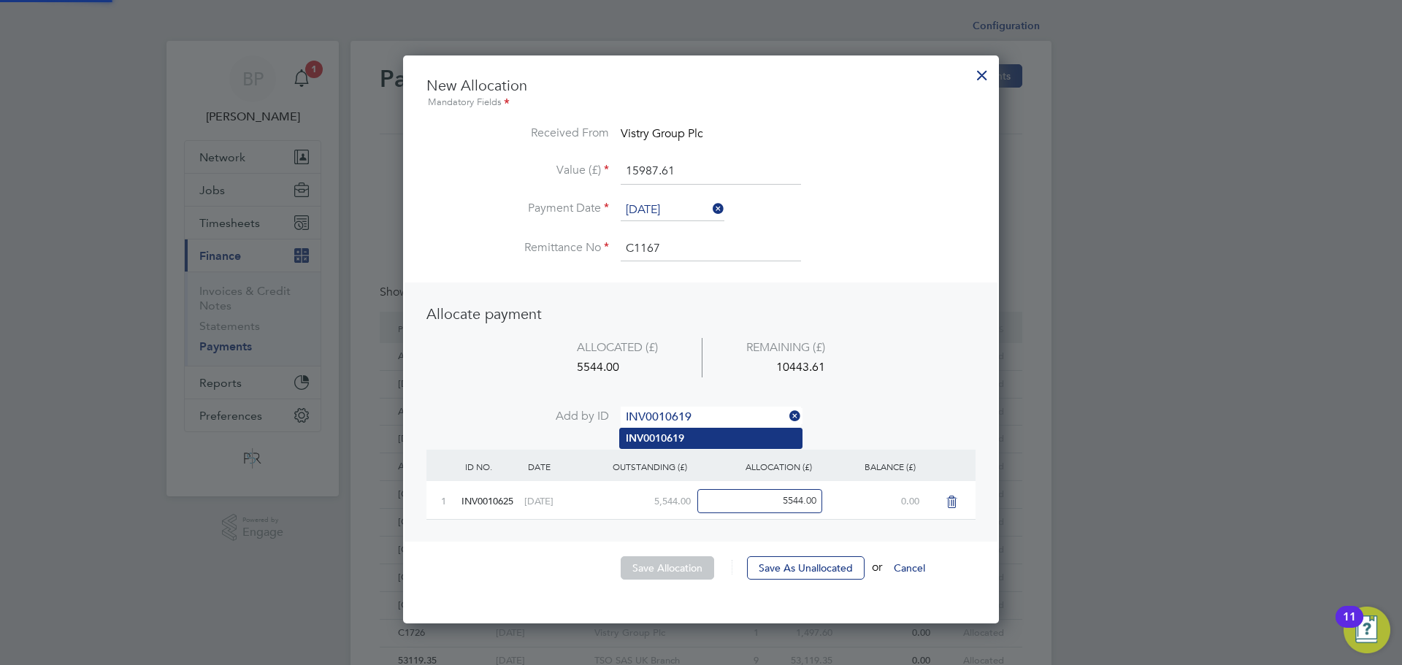
type input "INV0010619"
click at [717, 432] on li "INV0010619" at bounding box center [711, 439] width 182 height 20
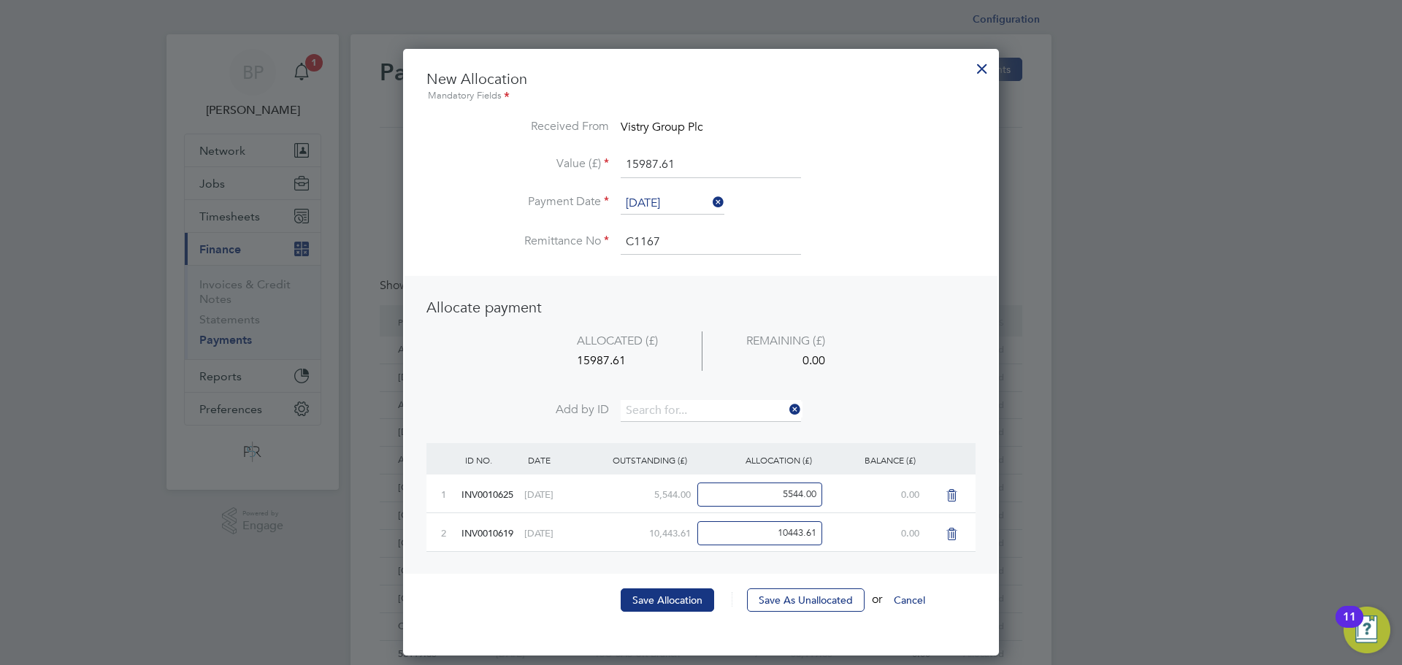
scroll to position [17, 0]
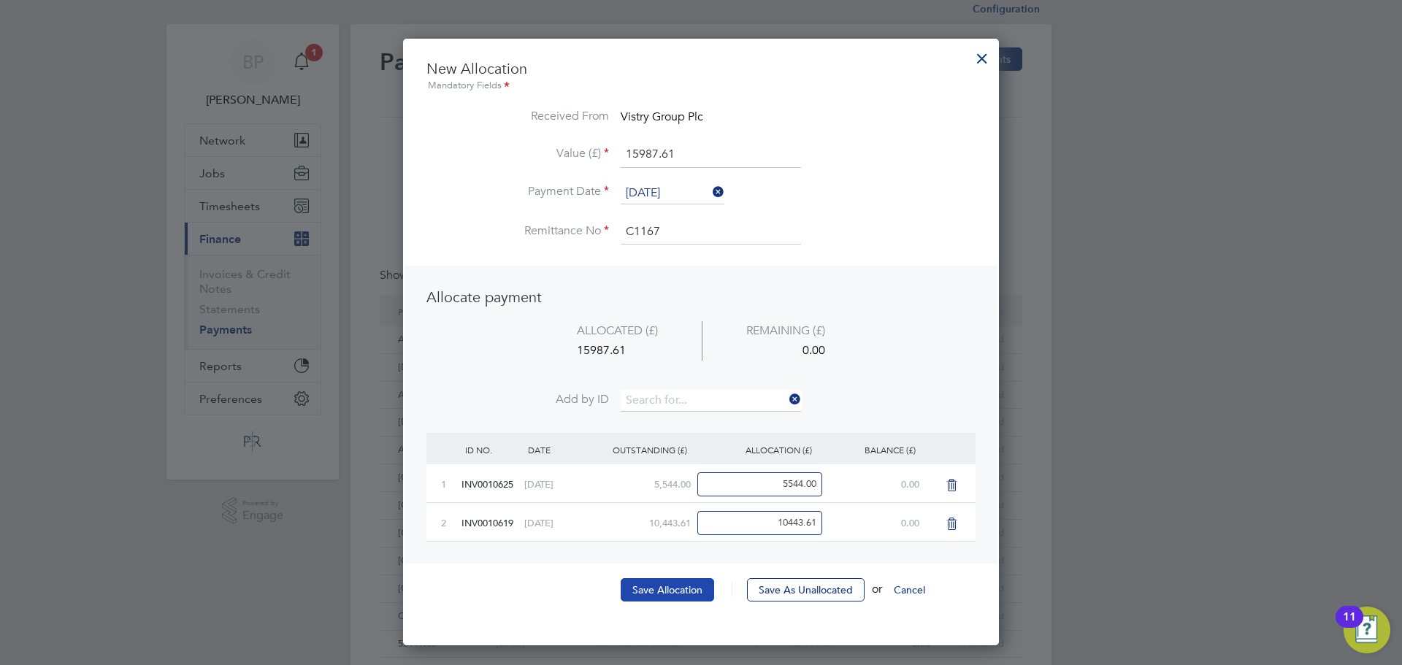
click at [657, 594] on button "Save Allocation" at bounding box center [667, 589] width 93 height 23
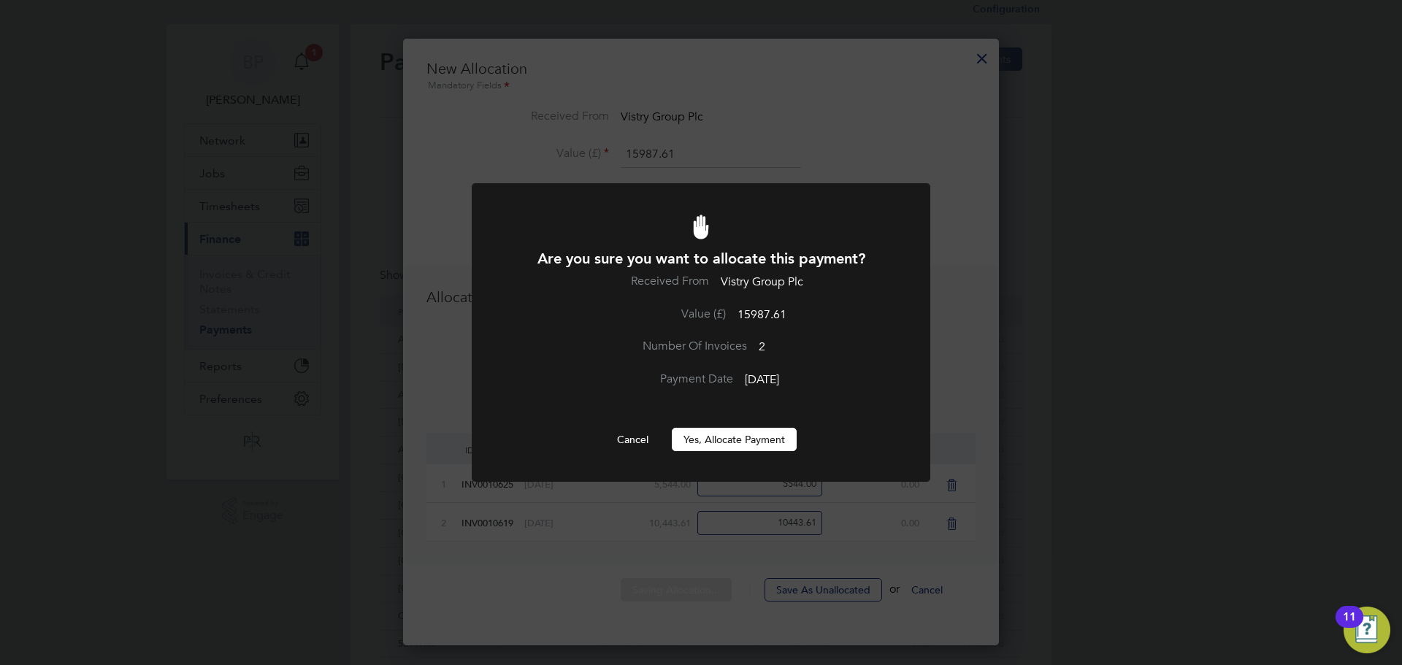
scroll to position [0, 0]
click at [721, 451] on button "Yes, Allocate Payment" at bounding box center [734, 439] width 125 height 23
